Goal: Transaction & Acquisition: Subscribe to service/newsletter

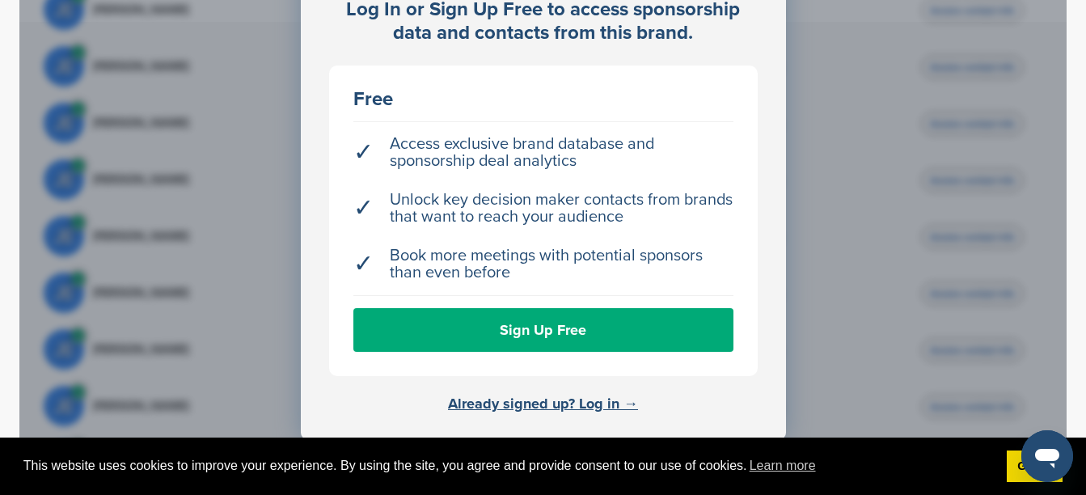
scroll to position [709, 0]
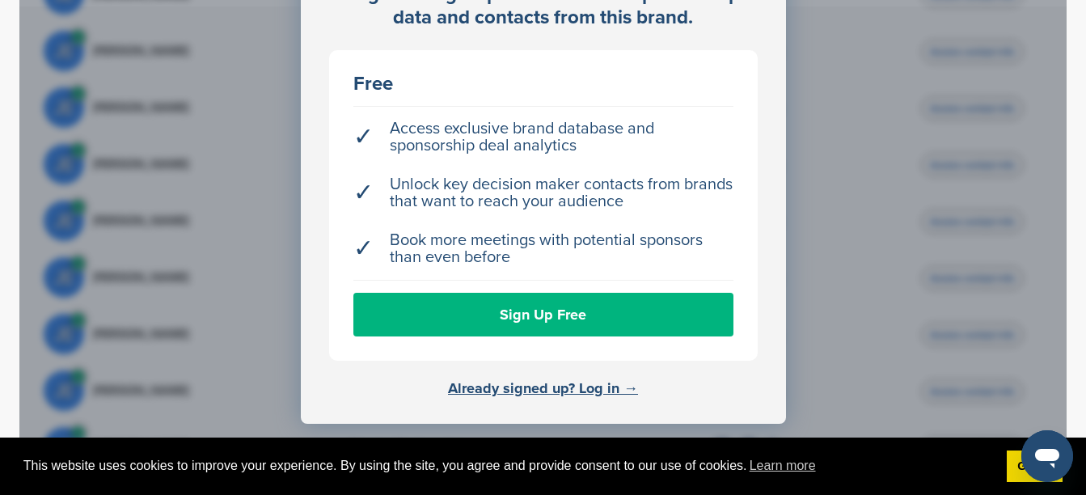
click at [505, 293] on link "Sign Up Free" at bounding box center [543, 315] width 380 height 44
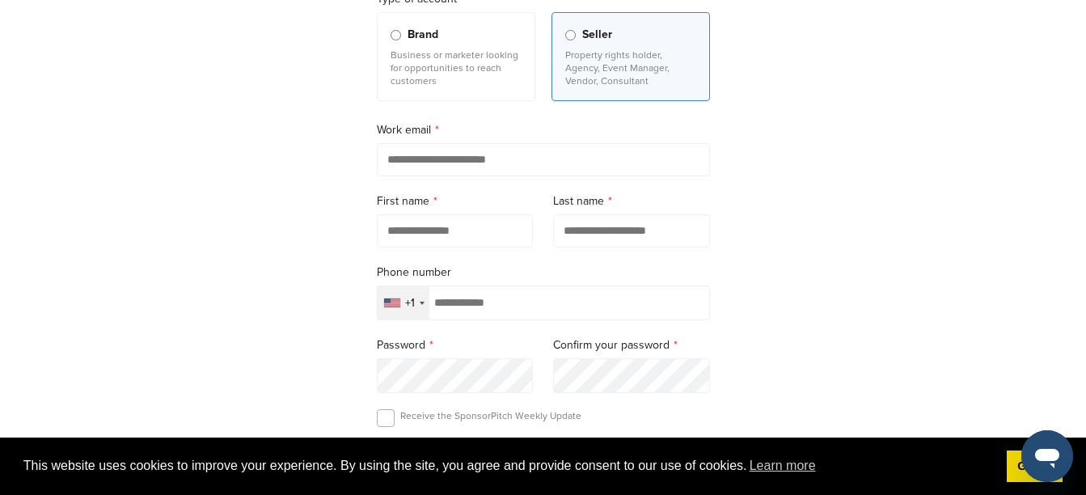
scroll to position [189, 0]
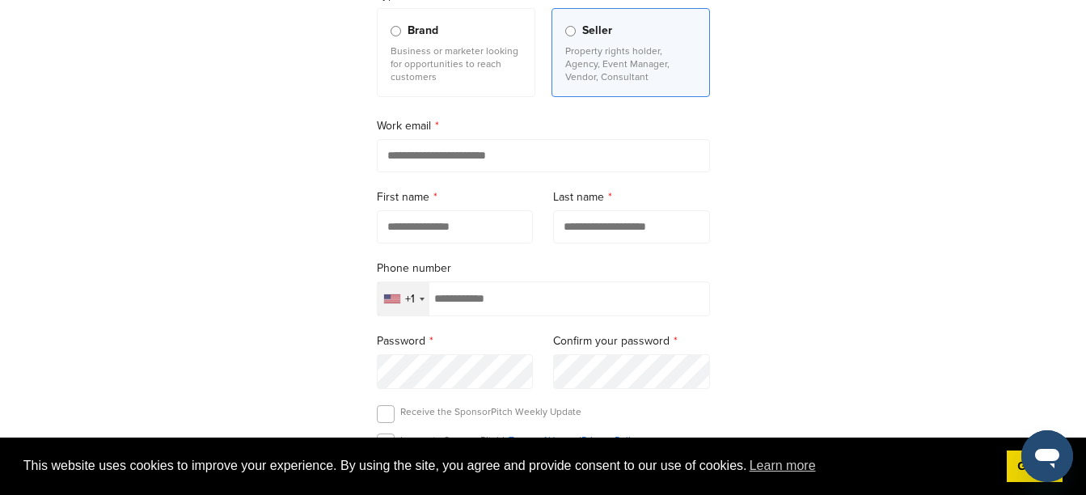
click at [545, 157] on input "email" at bounding box center [543, 155] width 333 height 33
click at [531, 172] on input "email" at bounding box center [543, 155] width 333 height 33
type input "****"
